Goal: Task Accomplishment & Management: Complete application form

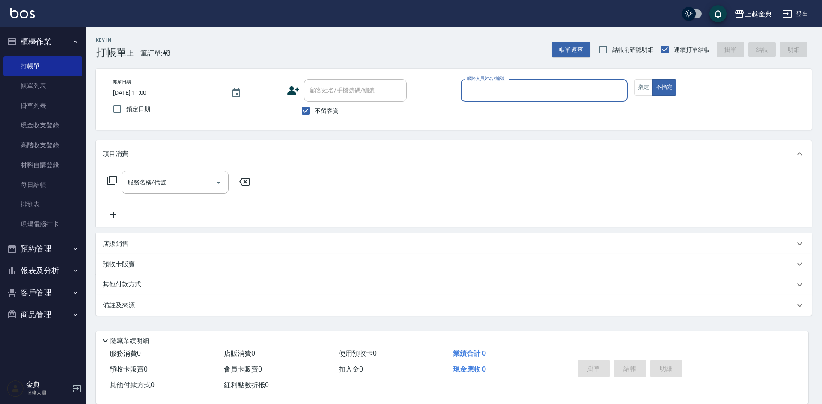
drag, startPoint x: 463, startPoint y: 110, endPoint x: 466, endPoint y: 104, distance: 6.5
click at [463, 107] on p at bounding box center [543, 106] width 167 height 9
click at [469, 98] on input "服務人員姓名/編號" at bounding box center [543, 90] width 159 height 15
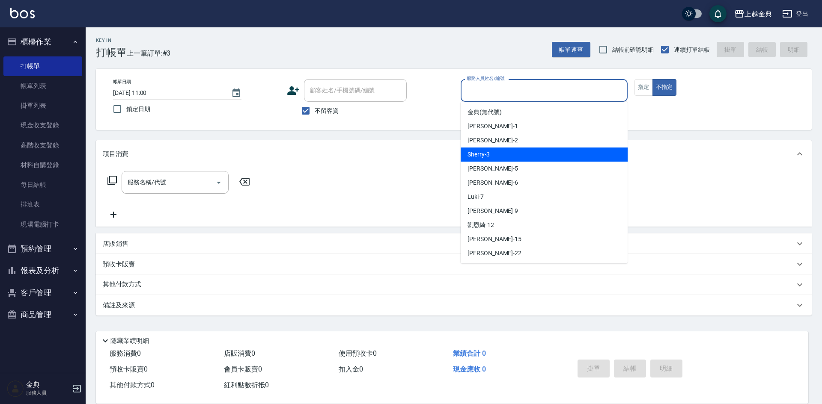
click at [476, 157] on span "Sherry -3" at bounding box center [478, 154] width 22 height 9
type input "Sherry-3"
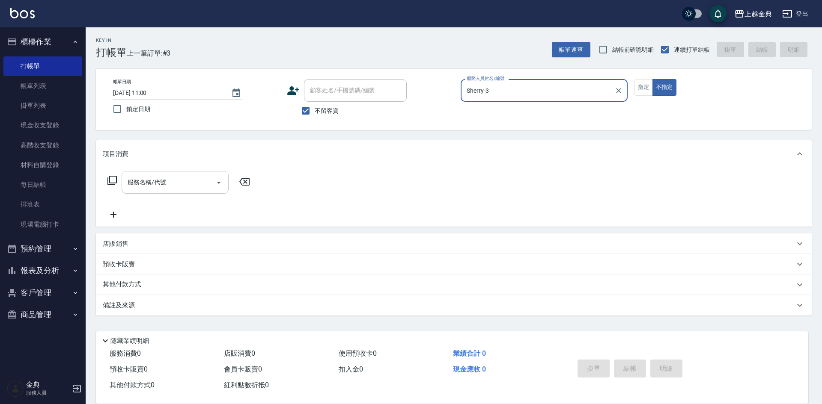
click at [201, 187] on input "服務名稱/代號" at bounding box center [168, 182] width 86 height 15
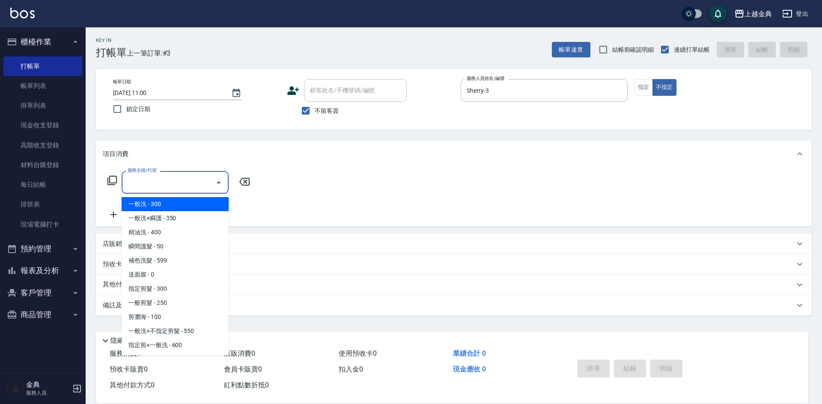
click at [172, 207] on span "一般洗 - 300" at bounding box center [175, 204] width 107 height 14
type input "一般洗(100)"
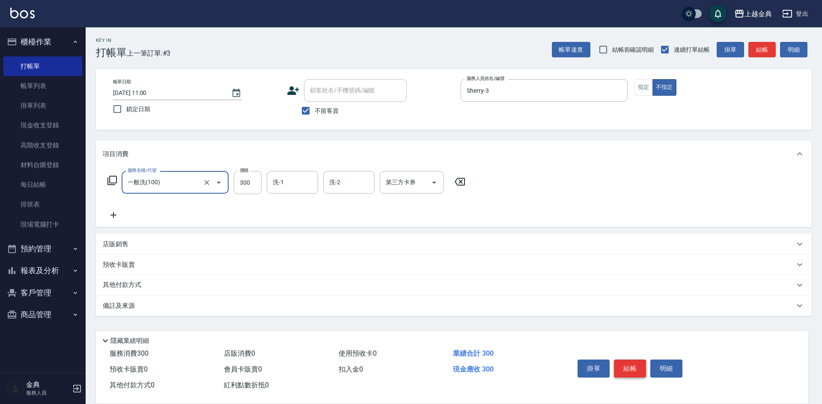
click at [630, 366] on button "結帳" at bounding box center [630, 369] width 32 height 18
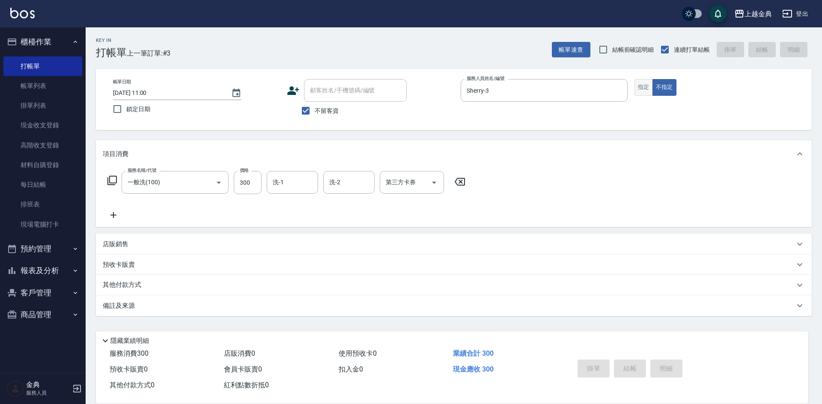
type input "[DATE] 13:30"
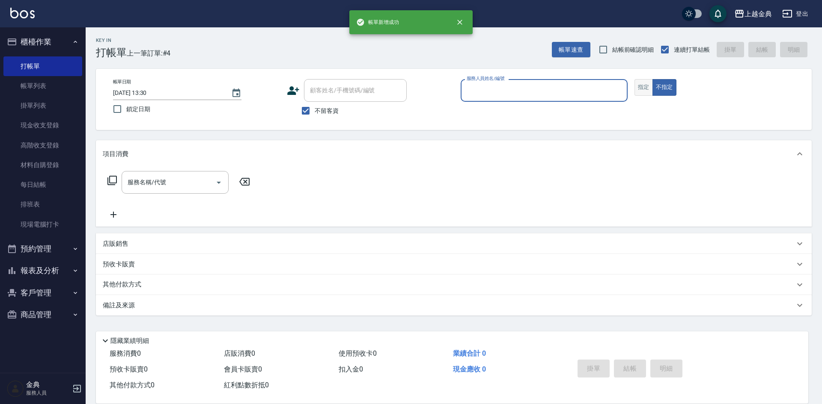
click at [650, 89] on button "指定" at bounding box center [643, 87] width 18 height 17
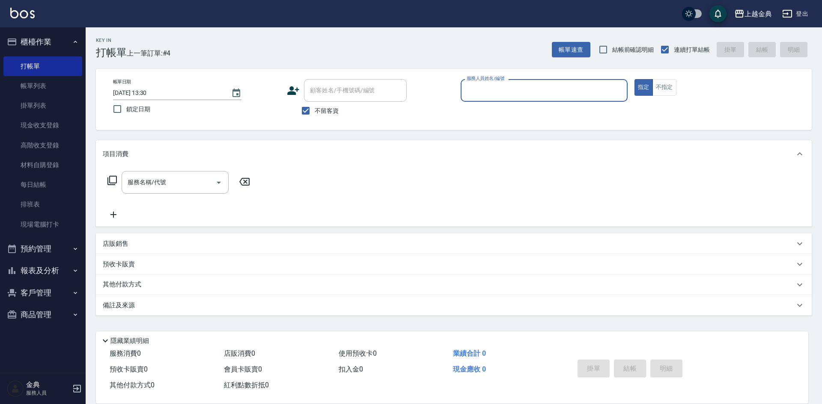
click at [586, 91] on input "服務人員姓名/編號" at bounding box center [543, 90] width 159 height 15
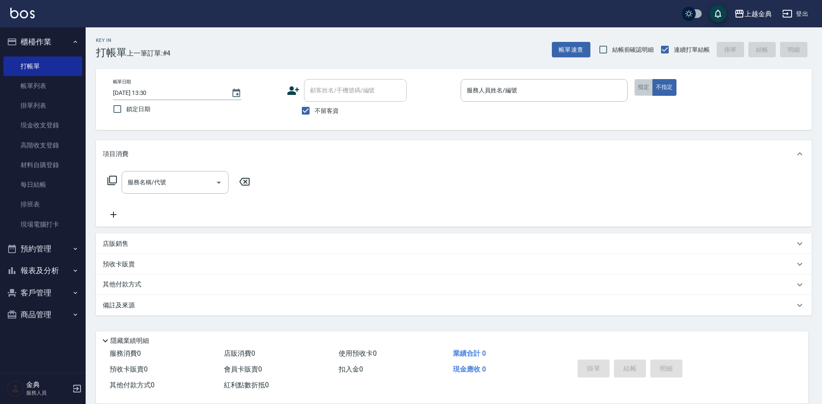
click at [645, 86] on button "指定" at bounding box center [643, 87] width 18 height 17
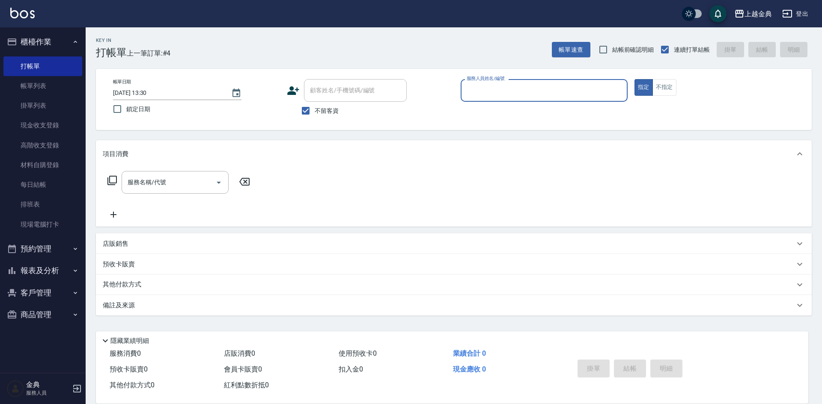
click at [584, 85] on input "服務人員姓名/編號" at bounding box center [543, 90] width 159 height 15
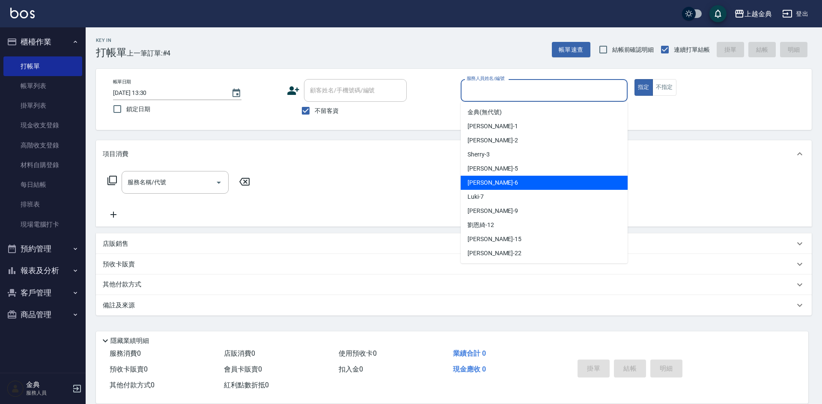
click at [507, 186] on div "[PERSON_NAME] -6" at bounding box center [543, 183] width 167 height 14
type input "[PERSON_NAME]-6"
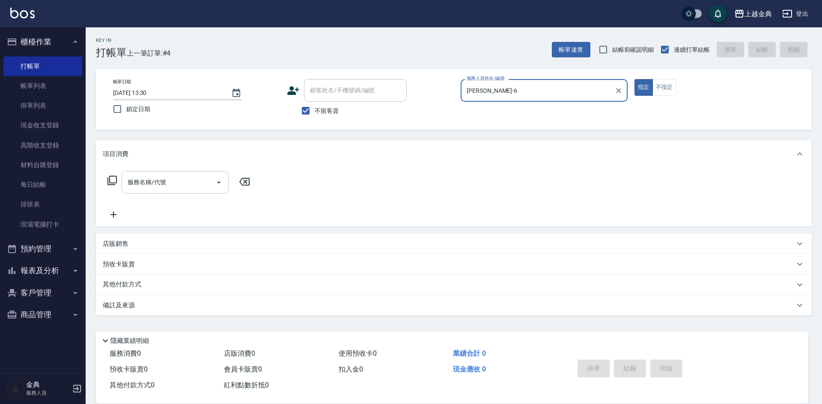
click at [164, 188] on input "服務名稱/代號" at bounding box center [168, 182] width 86 height 15
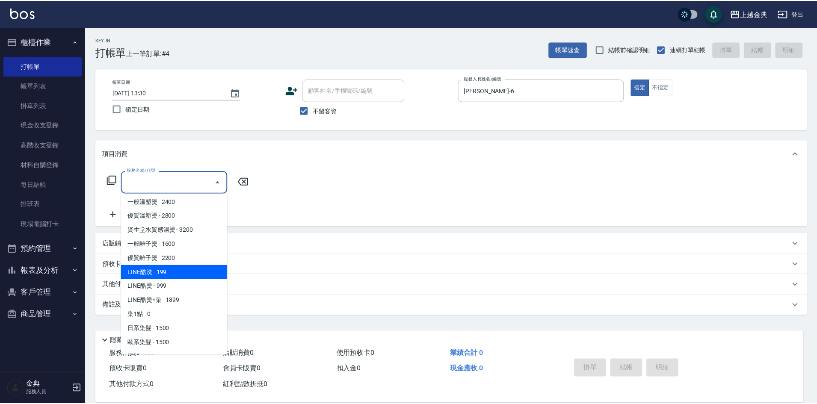
scroll to position [257, 0]
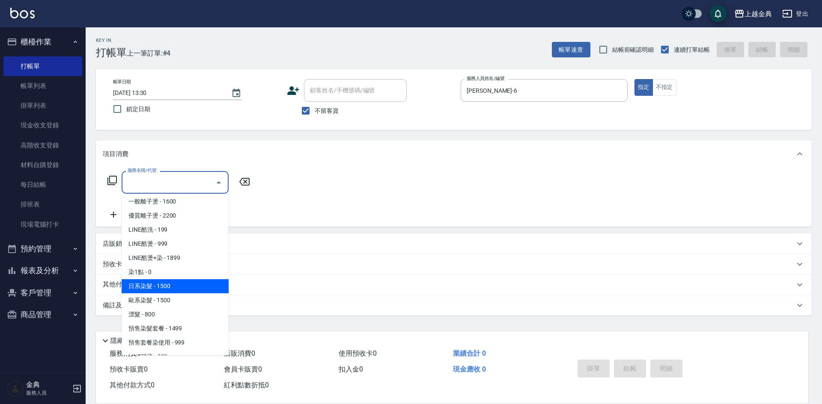
click at [175, 283] on span "日系染髮 - 1500" at bounding box center [175, 286] width 107 height 14
type input "日系染髮(401)"
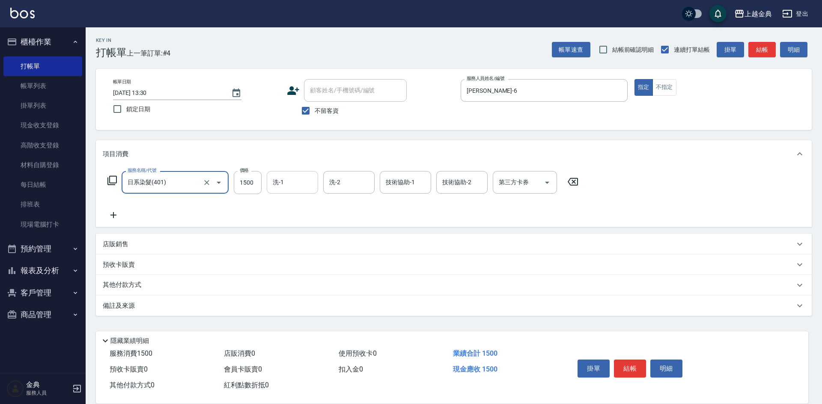
click at [305, 187] on input "洗-1" at bounding box center [292, 182] width 44 height 15
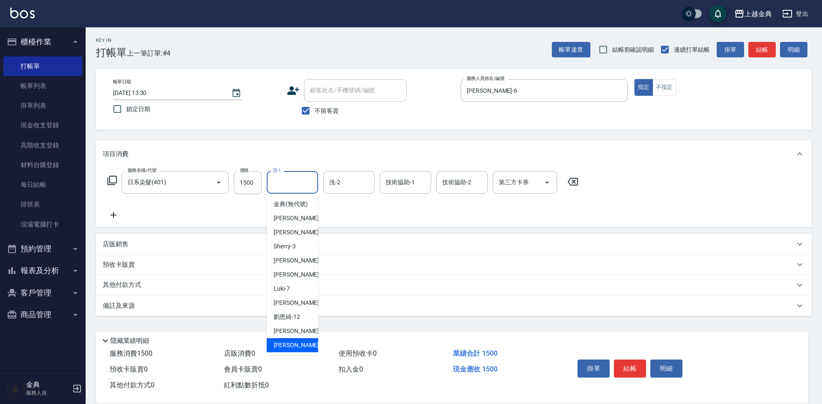
click at [294, 351] on div "[PERSON_NAME] -22" at bounding box center [292, 345] width 51 height 14
type input "[PERSON_NAME]-22"
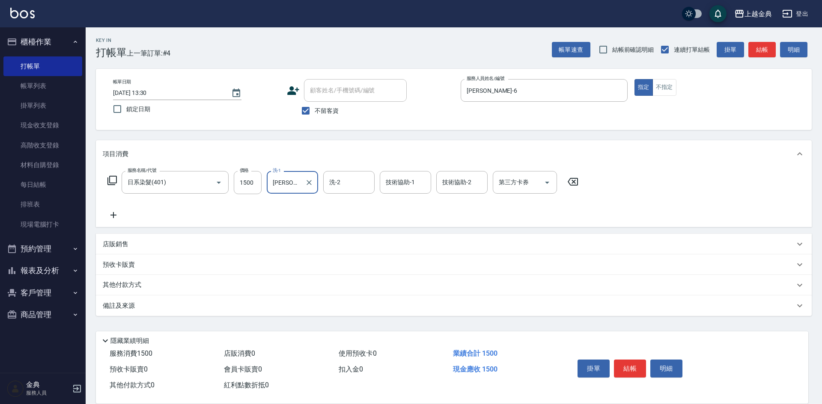
click at [116, 214] on icon at bounding box center [113, 215] width 21 height 10
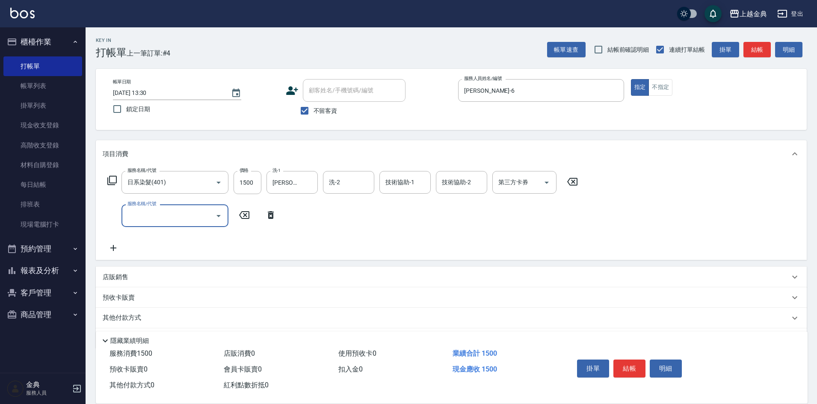
click at [142, 216] on input "服務名稱/代號" at bounding box center [168, 215] width 86 height 15
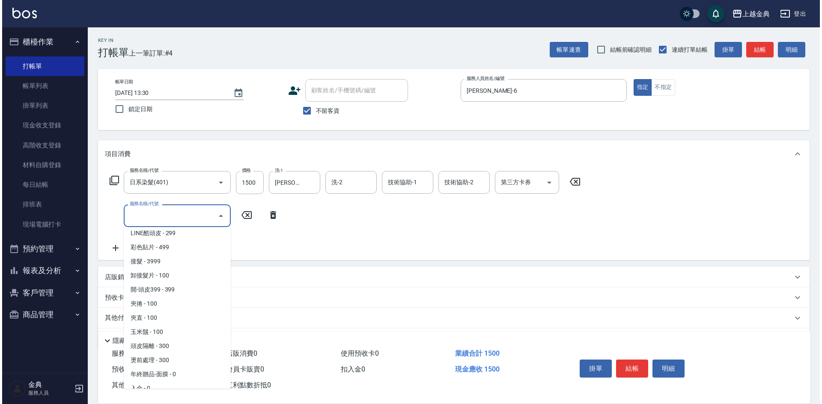
scroll to position [721, 0]
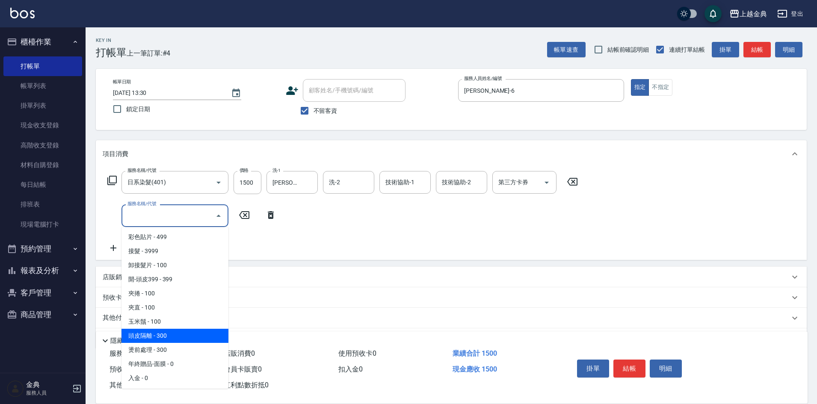
click at [178, 337] on span "頭皮隔離 - 300" at bounding box center [175, 336] width 107 height 14
type input "頭皮隔離(904)"
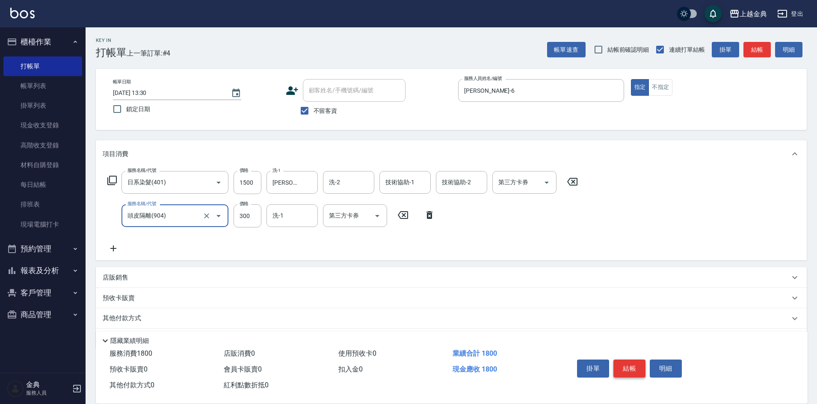
click at [631, 361] on button "結帳" at bounding box center [630, 369] width 32 height 18
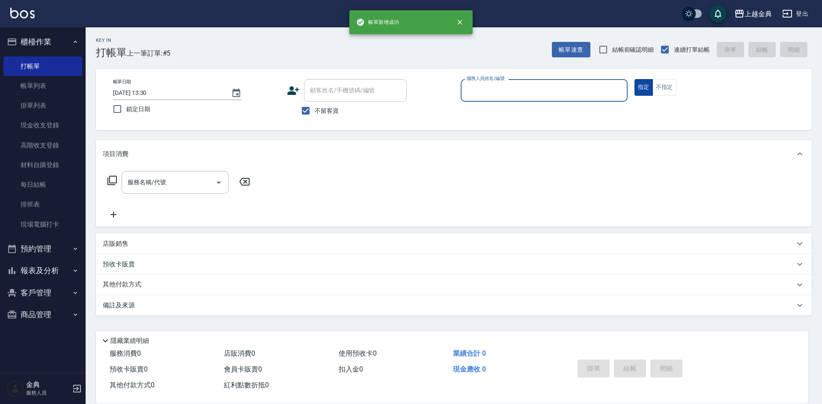
drag, startPoint x: 663, startPoint y: 92, endPoint x: 640, endPoint y: 91, distance: 23.5
click at [663, 91] on button "不指定" at bounding box center [664, 87] width 24 height 17
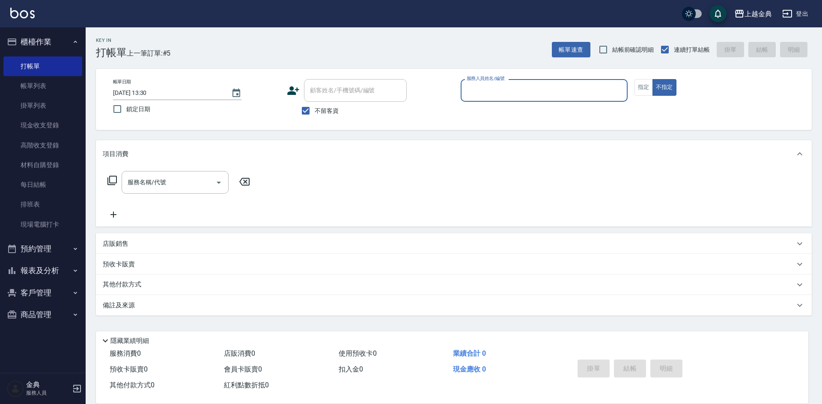
click at [582, 94] on input "服務人員姓名/編號" at bounding box center [543, 90] width 159 height 15
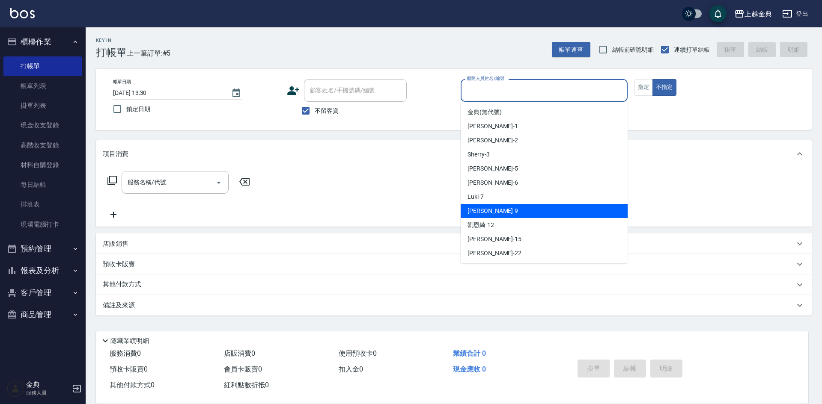
click at [485, 209] on span "[PERSON_NAME] -9" at bounding box center [492, 211] width 50 height 9
type input "[PERSON_NAME]-9"
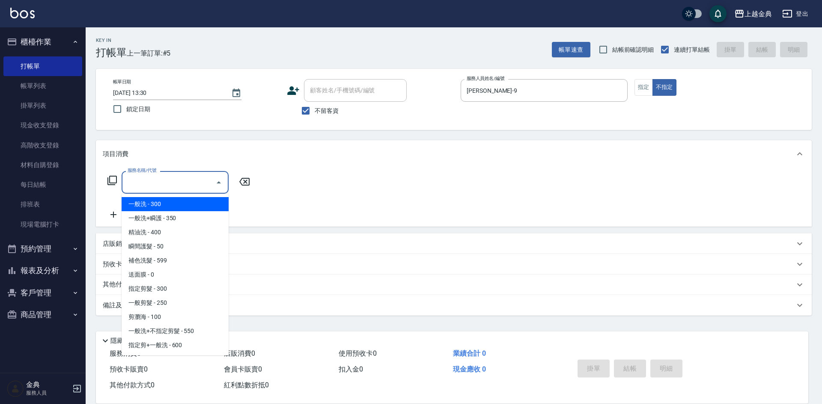
click at [159, 186] on input "服務名稱/代號" at bounding box center [168, 182] width 86 height 15
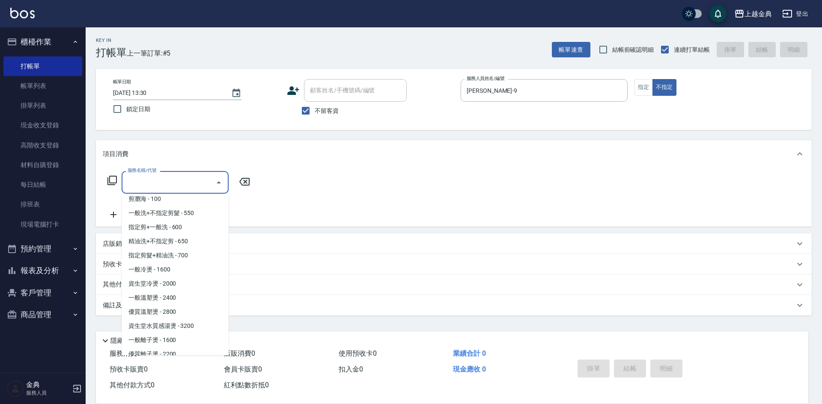
scroll to position [128, 0]
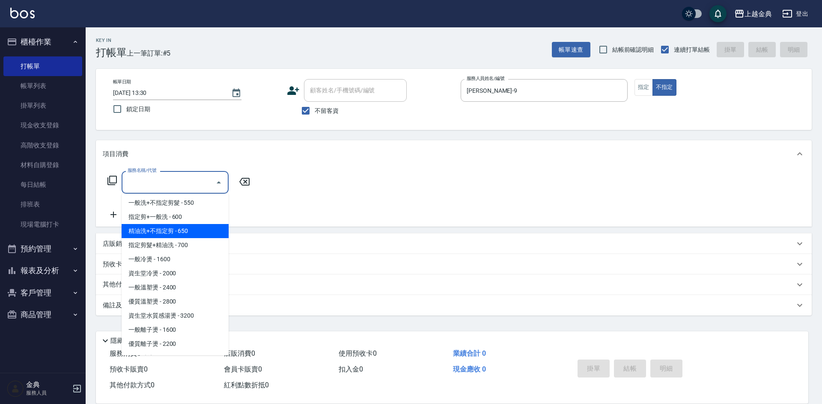
click at [196, 231] on span "精油洗+不指定剪 - 650" at bounding box center [175, 231] width 107 height 14
type input "精油洗+不指定剪(205)"
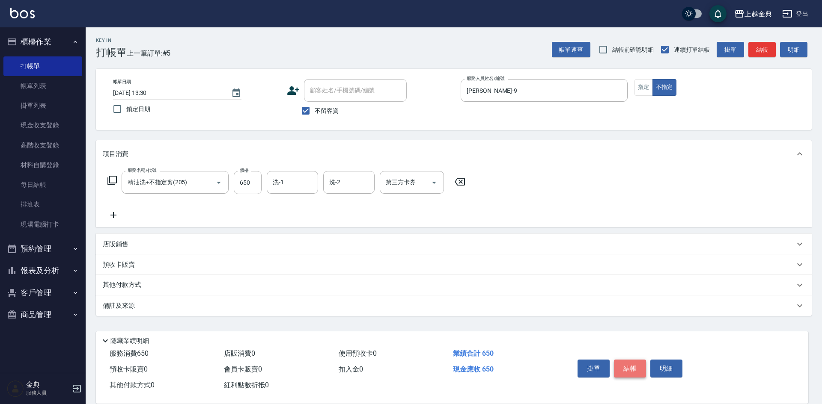
click at [633, 364] on button "結帳" at bounding box center [630, 369] width 32 height 18
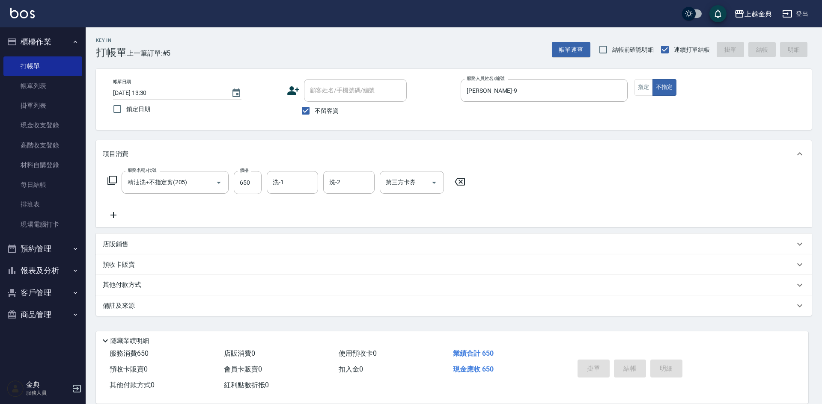
type input "[DATE] 13:31"
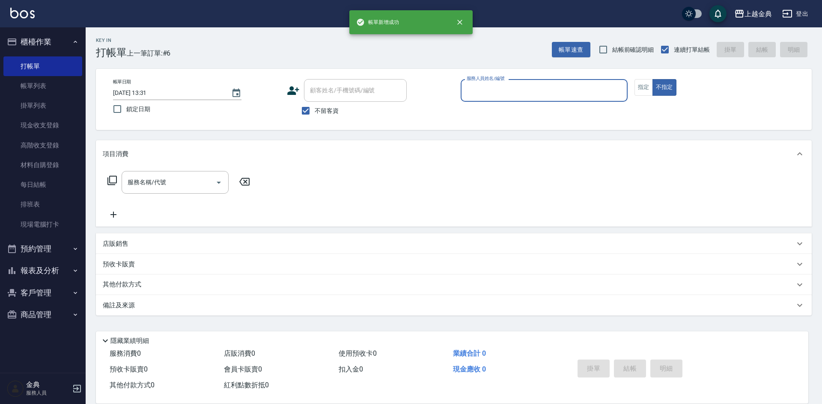
click at [590, 95] on input "服務人員姓名/編號" at bounding box center [543, 90] width 159 height 15
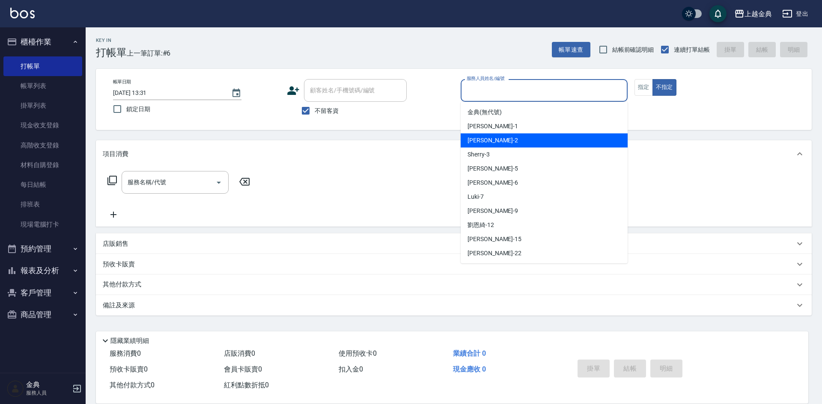
click at [539, 139] on div "Cindy -2" at bounding box center [543, 140] width 167 height 14
type input "Cindy-2"
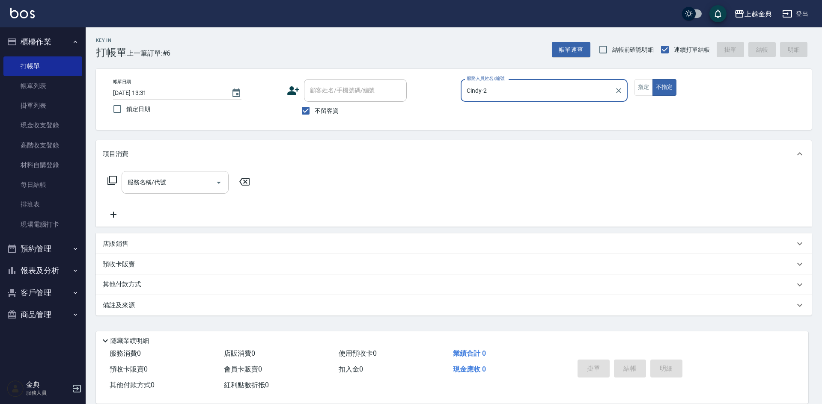
click at [177, 182] on input "服務名稱/代號" at bounding box center [168, 182] width 86 height 15
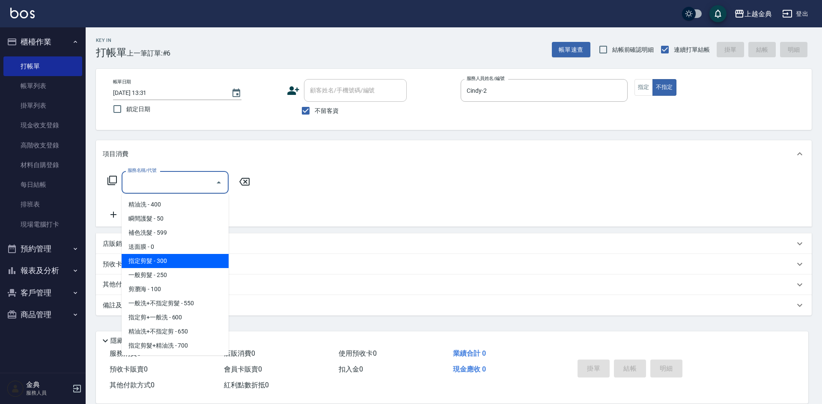
scroll to position [43, 0]
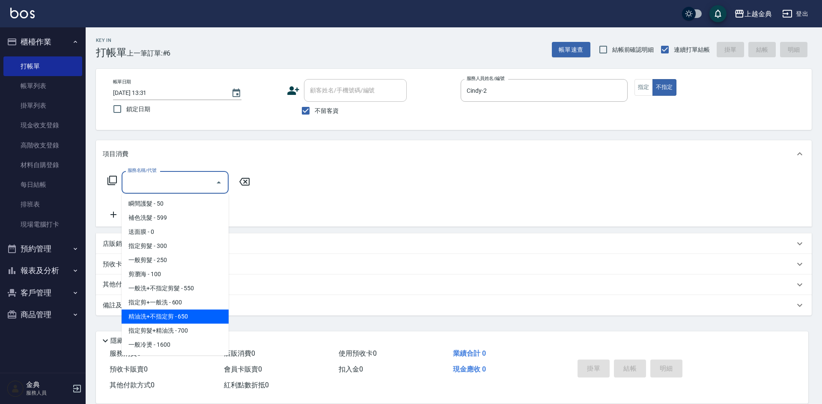
click at [187, 317] on span "精油洗+不指定剪 - 650" at bounding box center [175, 317] width 107 height 14
type input "精油洗+不指定剪(205)"
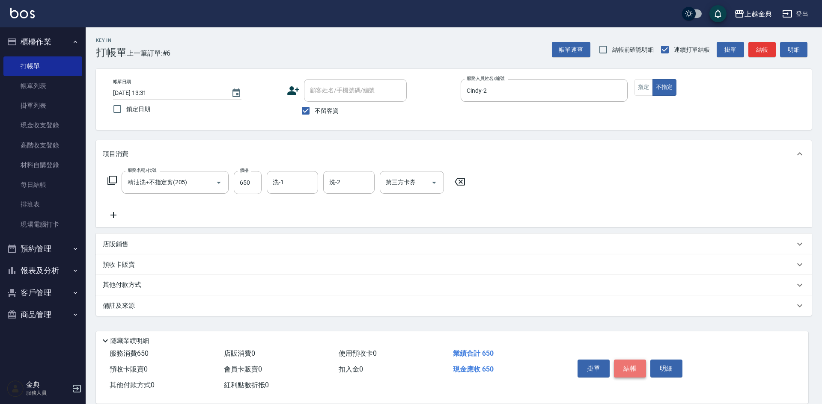
click at [629, 363] on button "結帳" at bounding box center [630, 369] width 32 height 18
